Goal: Navigation & Orientation: Go to known website

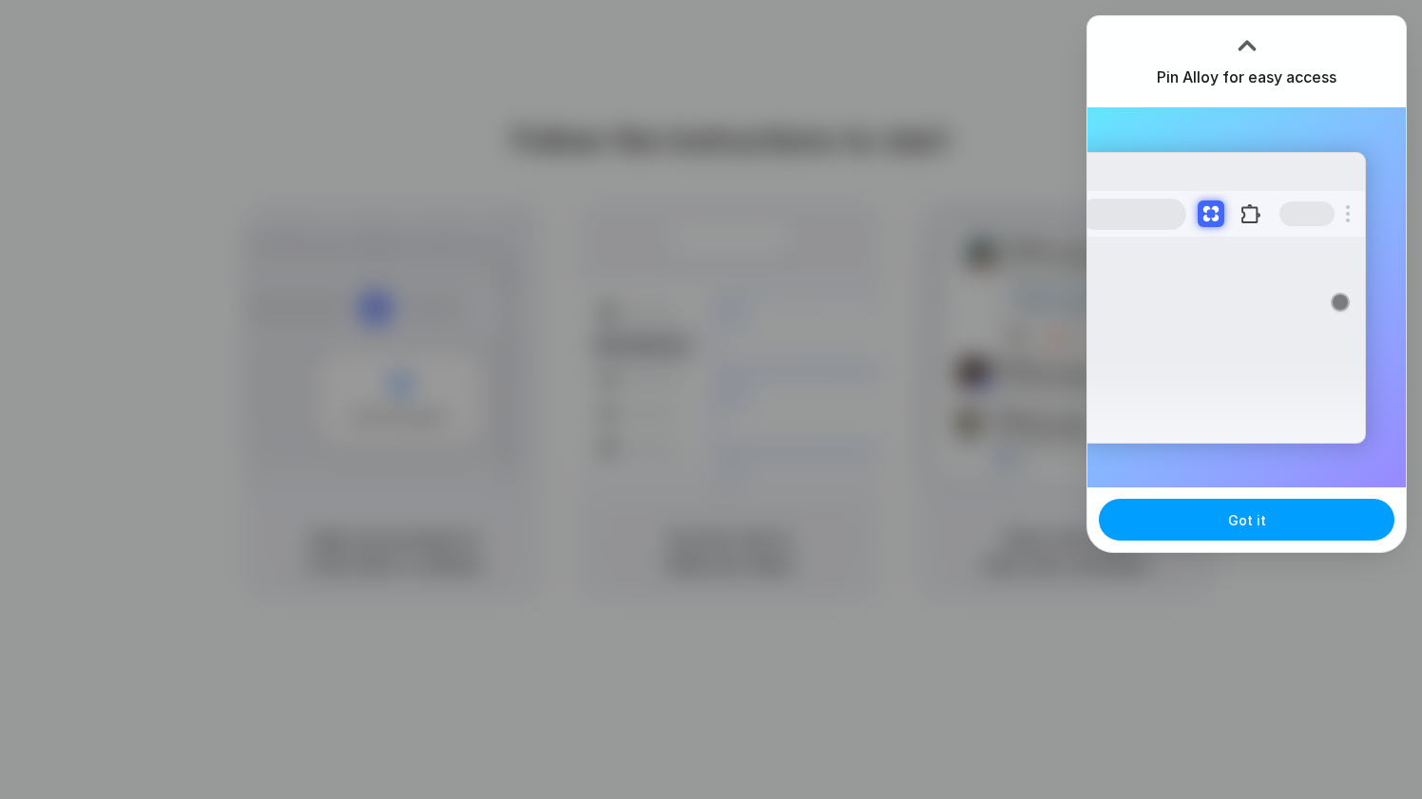
click at [1246, 517] on span "Got it" at bounding box center [1247, 520] width 38 height 20
